Goal: Check status

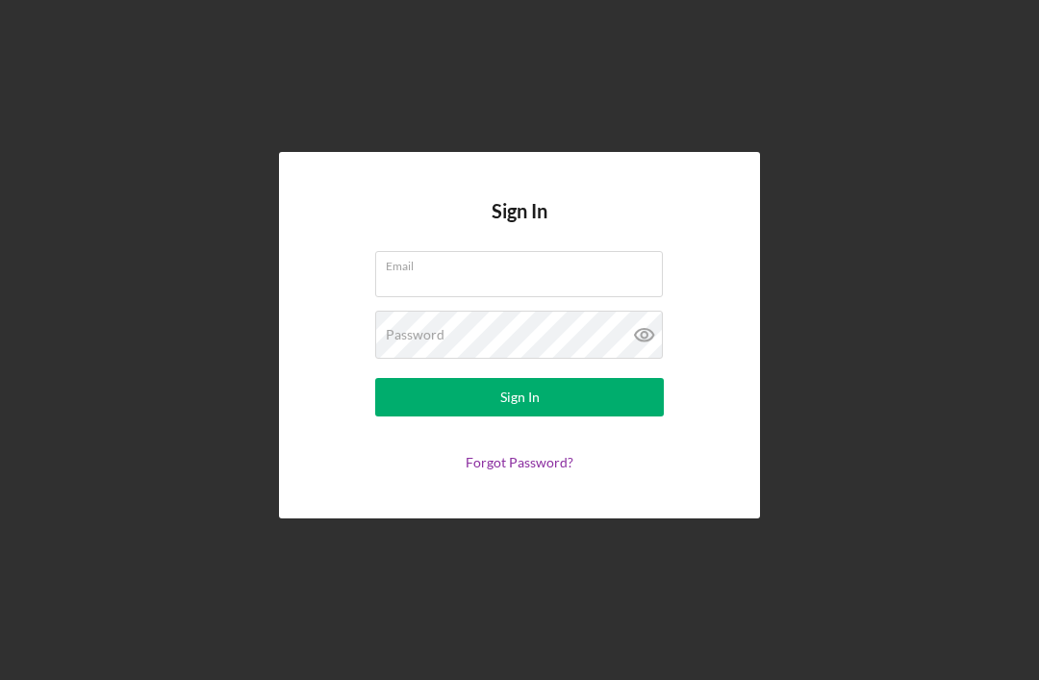
scroll to position [210, 58]
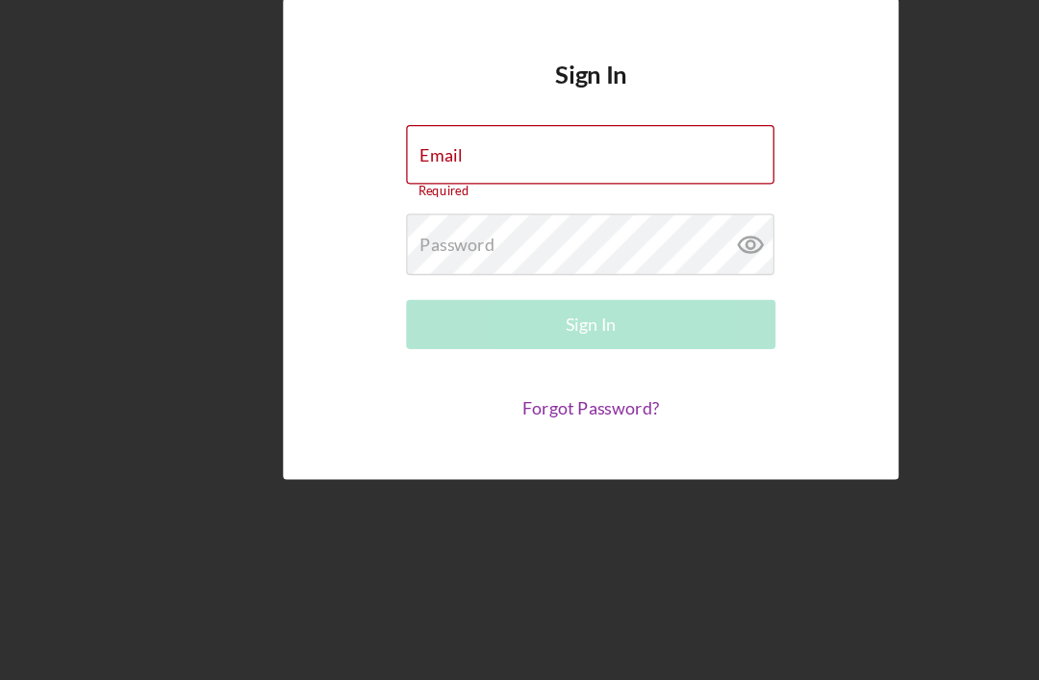
click at [441, 246] on input "Email" at bounding box center [519, 269] width 288 height 46
type input "[EMAIL_ADDRESS][DOMAIN_NAME]"
click at [462, 383] on button "Sign In" at bounding box center [519, 402] width 289 height 38
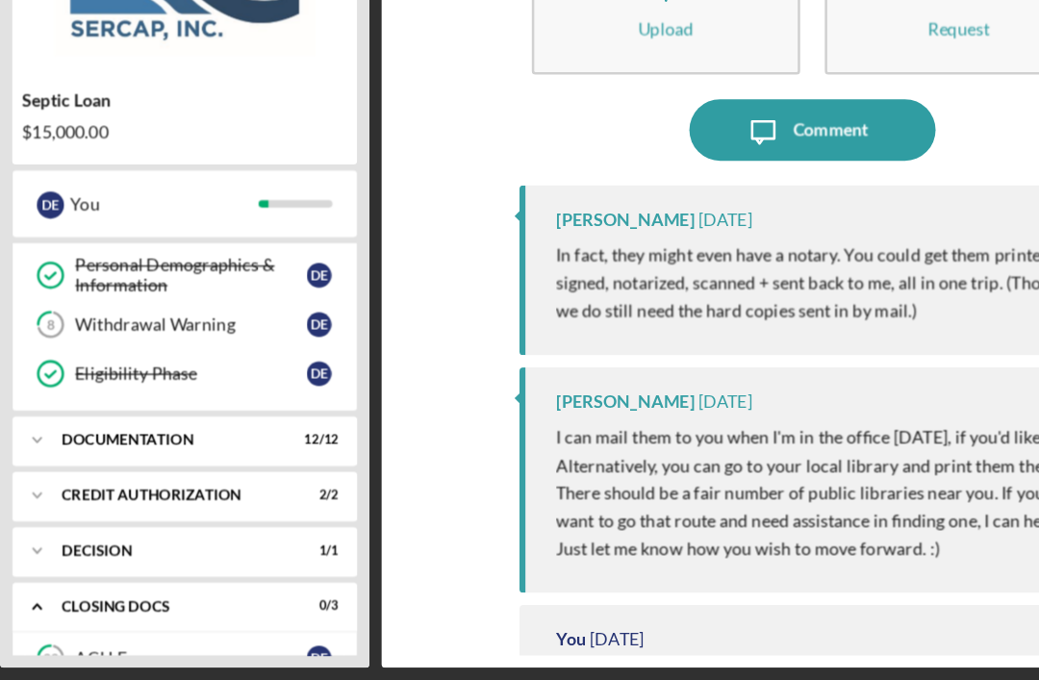
scroll to position [374, 0]
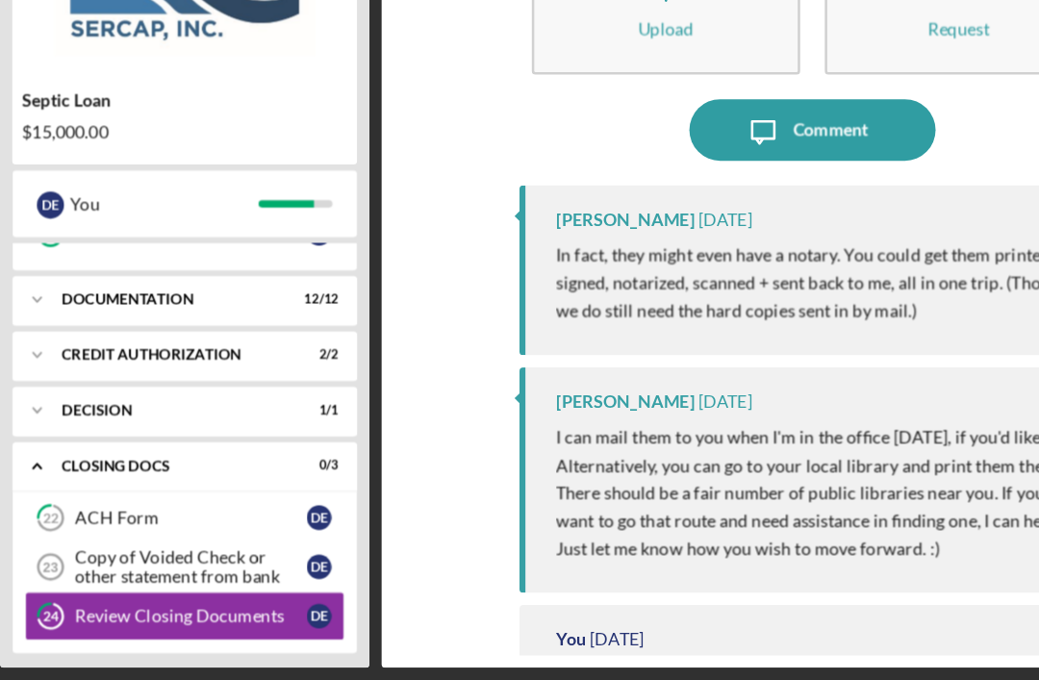
click at [139, 576] on div "Copy of Voided Check or other statement from bank" at bounding box center [206, 591] width 181 height 31
